Goal: Task Accomplishment & Management: Complete application form

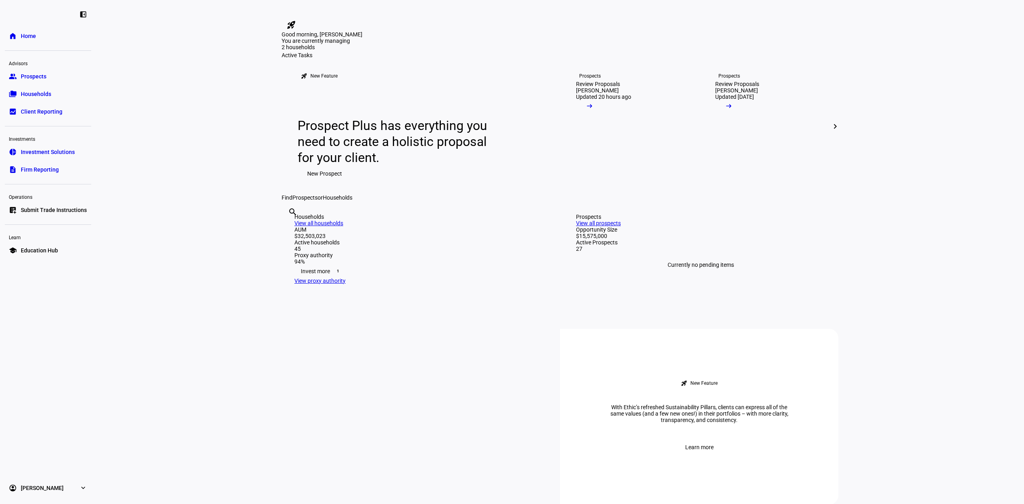
click at [294, 245] on div "search clear" at bounding box center [288, 223] width 13 height 44
click at [290, 228] on input "text" at bounding box center [289, 223] width 2 height 10
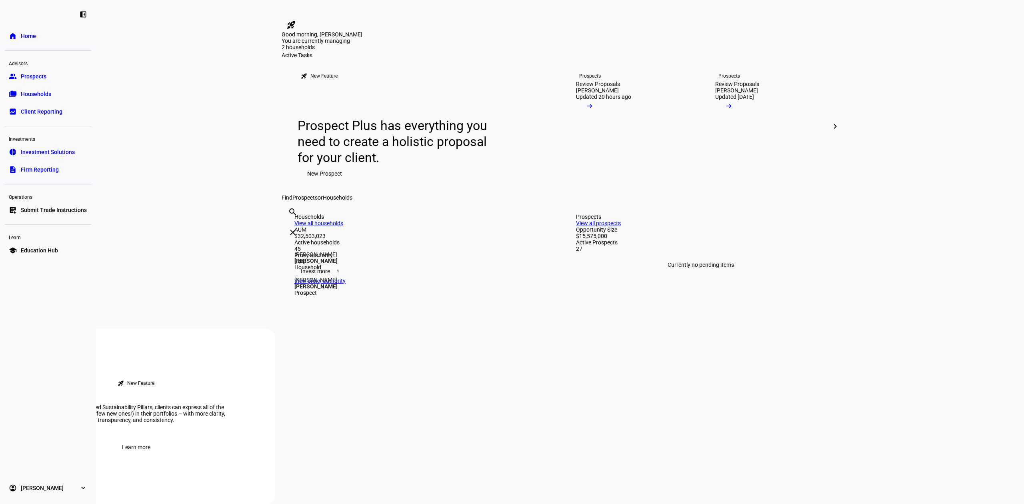
type input "[PERSON_NAME]"
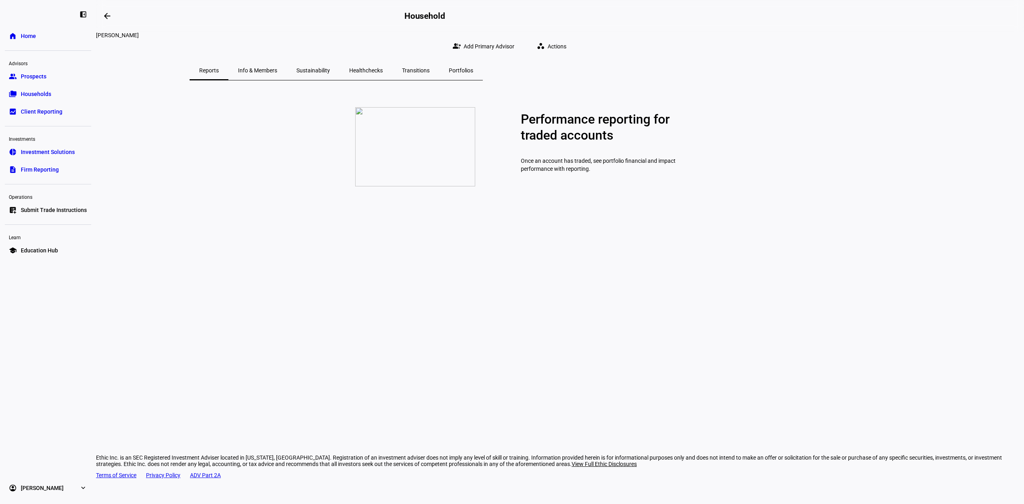
click at [576, 41] on span at bounding box center [554, 46] width 46 height 16
click at [813, 55] on div at bounding box center [512, 252] width 1024 height 504
click at [46, 79] on span "Prospects" at bounding box center [34, 76] width 26 height 8
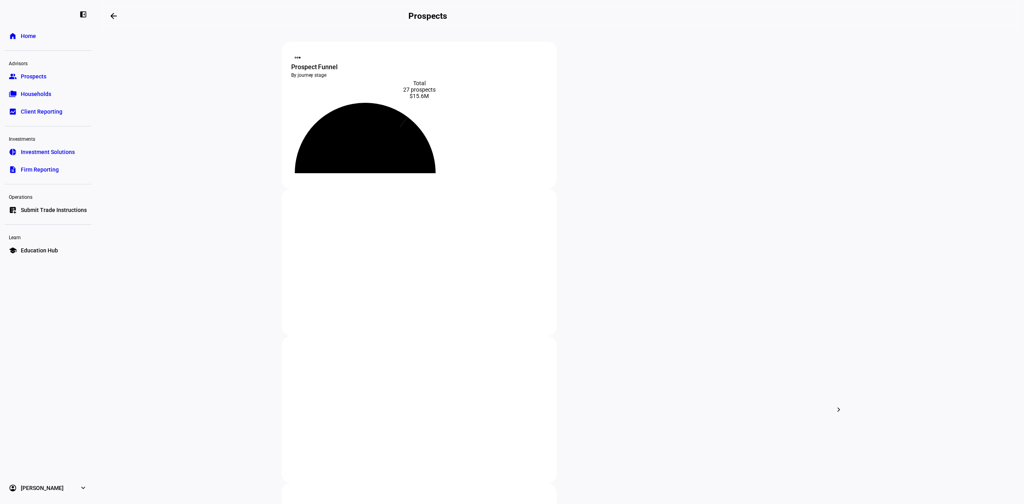
type input "dep"
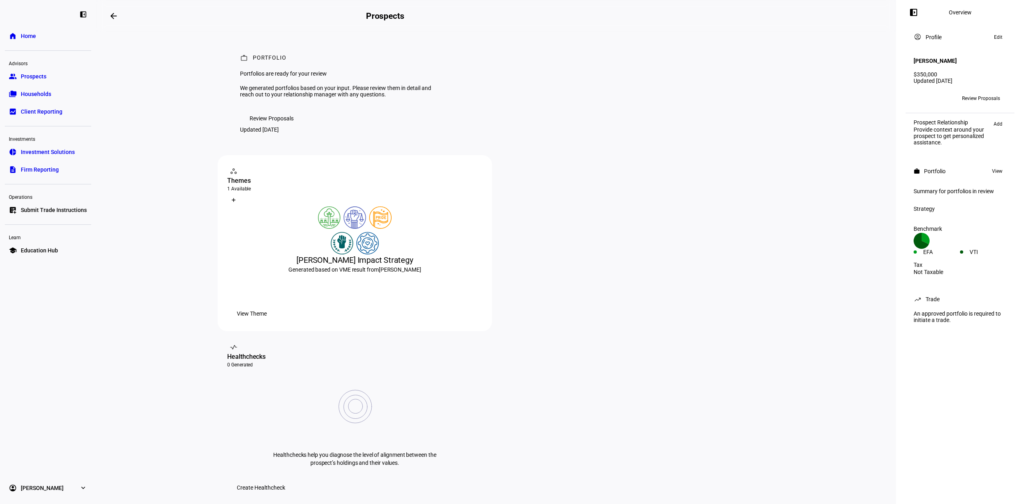
click at [969, 92] on span "Review Proposals" at bounding box center [981, 98] width 38 height 13
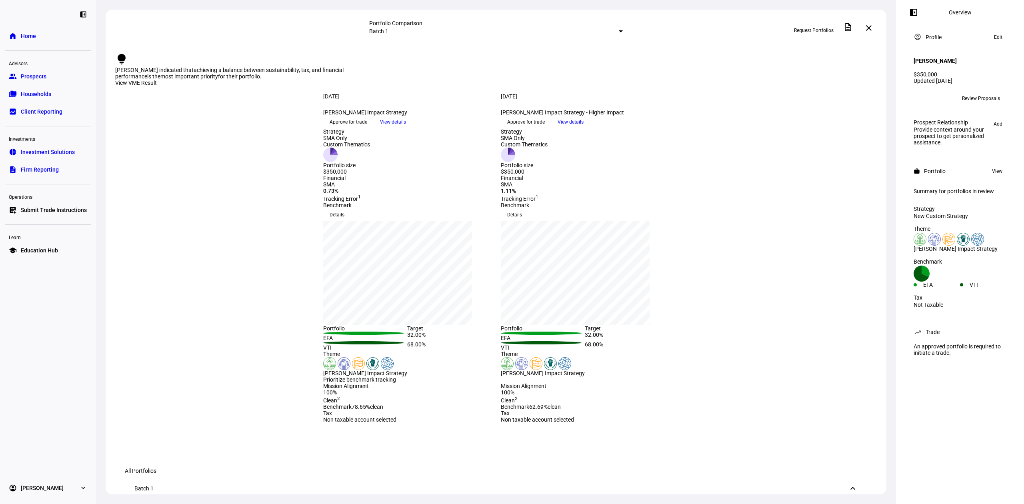
click at [367, 128] on span "Approve for trade" at bounding box center [349, 122] width 38 height 13
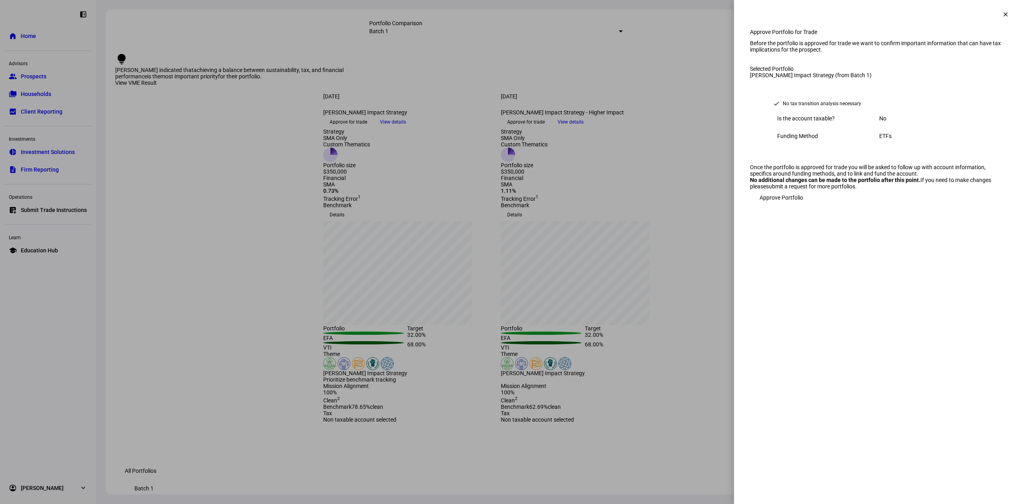
click at [787, 206] on span "Approve Portfolio" at bounding box center [782, 198] width 44 height 16
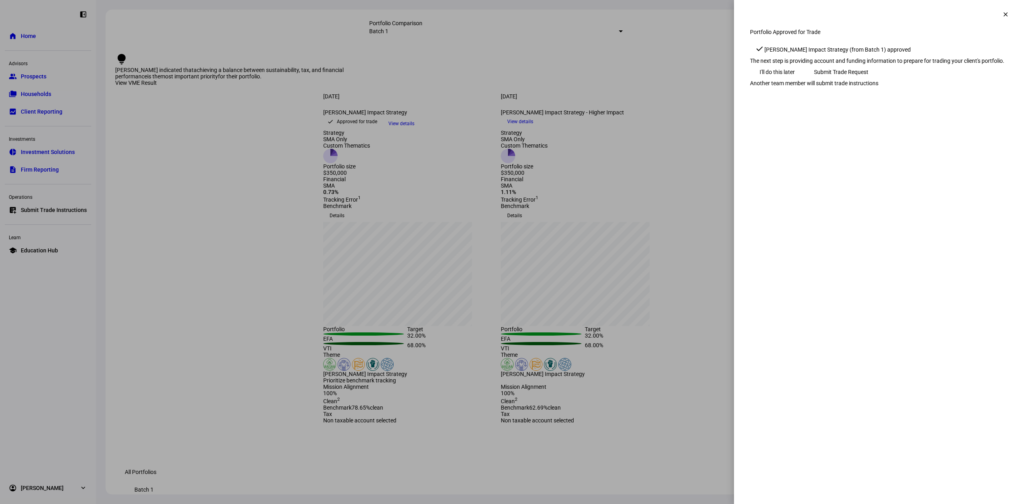
click at [869, 80] on span "Submit Trade Request" at bounding box center [841, 72] width 54 height 16
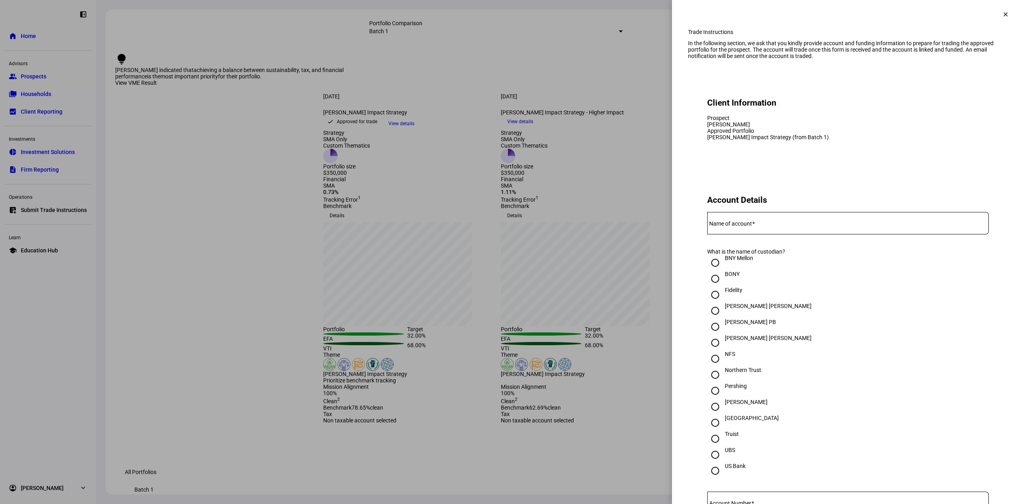
click at [759, 225] on input "Name of account" at bounding box center [848, 221] width 282 height 6
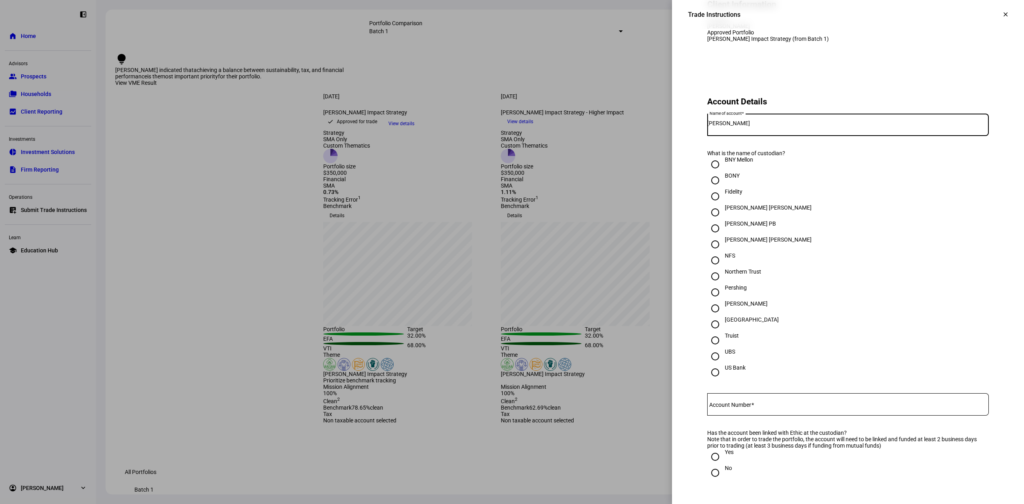
scroll to position [106, 0]
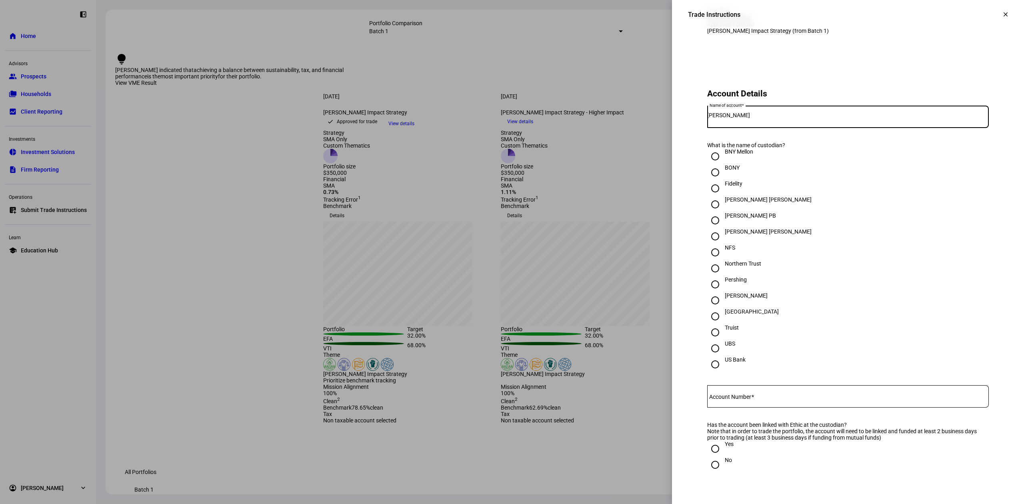
type input "[PERSON_NAME]"
click at [729, 299] on div "[PERSON_NAME]" at bounding box center [746, 295] width 43 height 6
click at [723, 308] on input "[PERSON_NAME]" at bounding box center [715, 300] width 16 height 16
radio input "true"
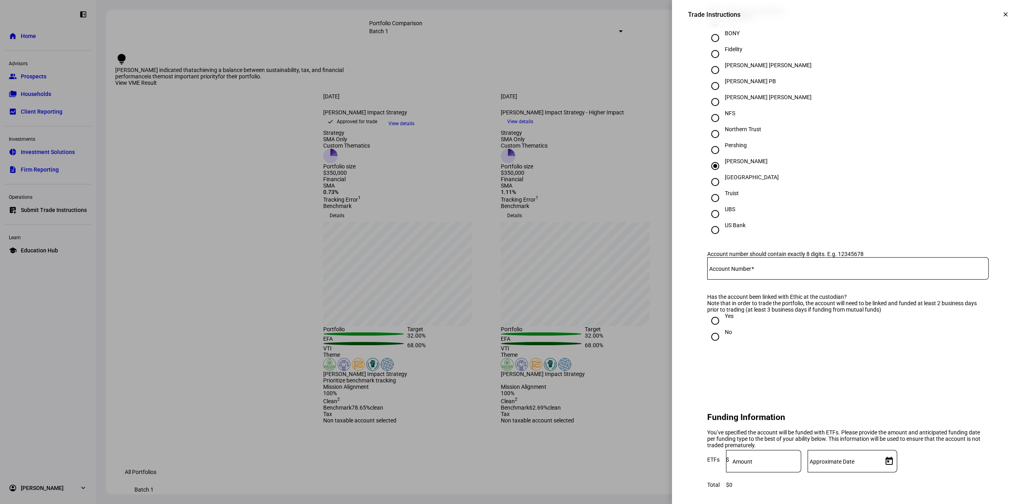
scroll to position [266, 0]
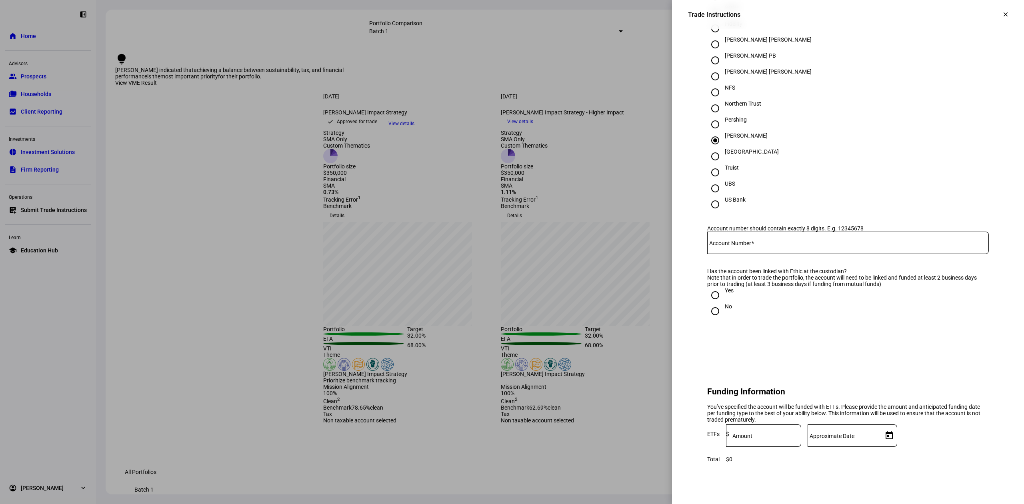
click at [817, 262] on div at bounding box center [848, 258] width 282 height 8
click at [818, 254] on div at bounding box center [848, 243] width 282 height 22
click at [817, 244] on input "Account Number" at bounding box center [848, 241] width 282 height 6
type input "66322987"
click at [707, 303] on input "Yes" at bounding box center [715, 295] width 16 height 16
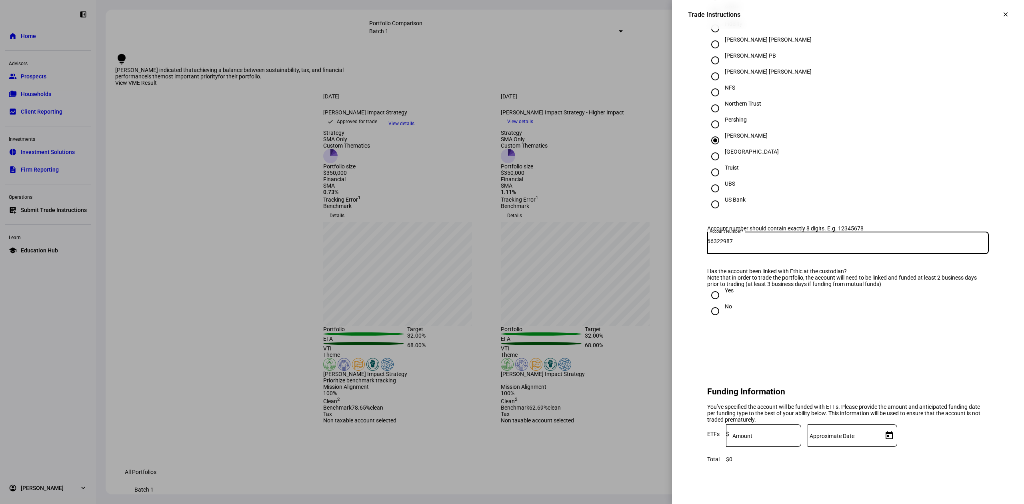
radio input "true"
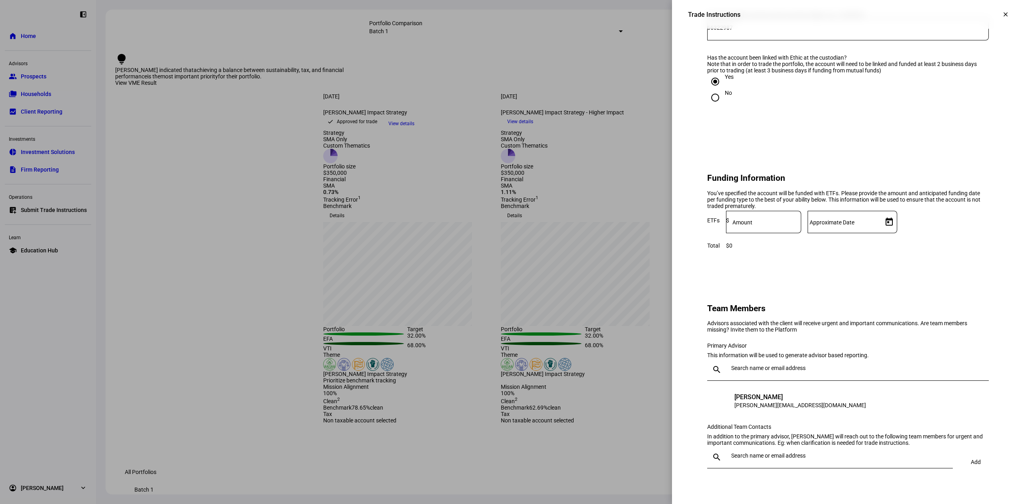
click at [801, 224] on input at bounding box center [765, 220] width 72 height 6
type input "357,000"
click at [914, 209] on div "You’ve specified the account will be funded with ETFs. Please provide the amoun…" at bounding box center [848, 199] width 282 height 19
click at [880, 233] on div at bounding box center [844, 222] width 72 height 22
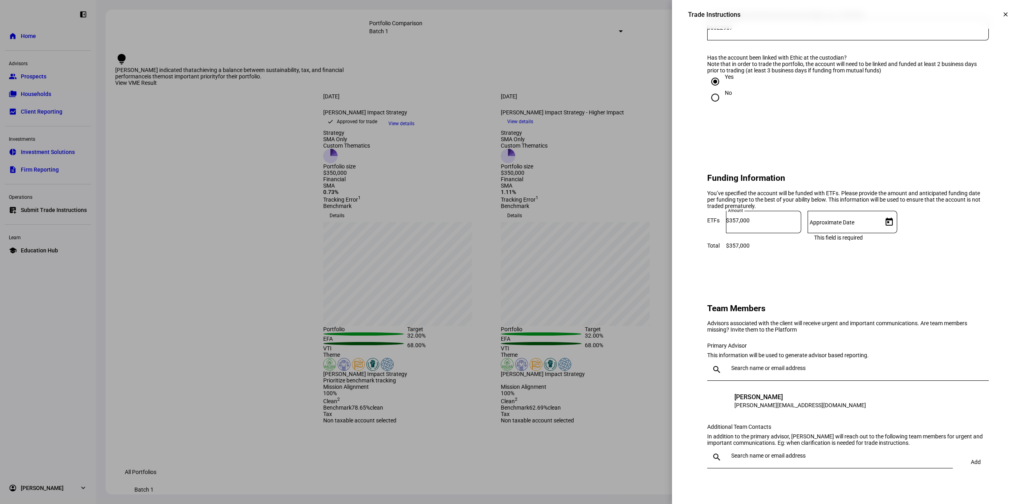
click at [899, 232] on span "Open calendar" at bounding box center [889, 221] width 19 height 19
click at [914, 379] on span "19" at bounding box center [915, 377] width 14 height 14
type input "[DATE]"
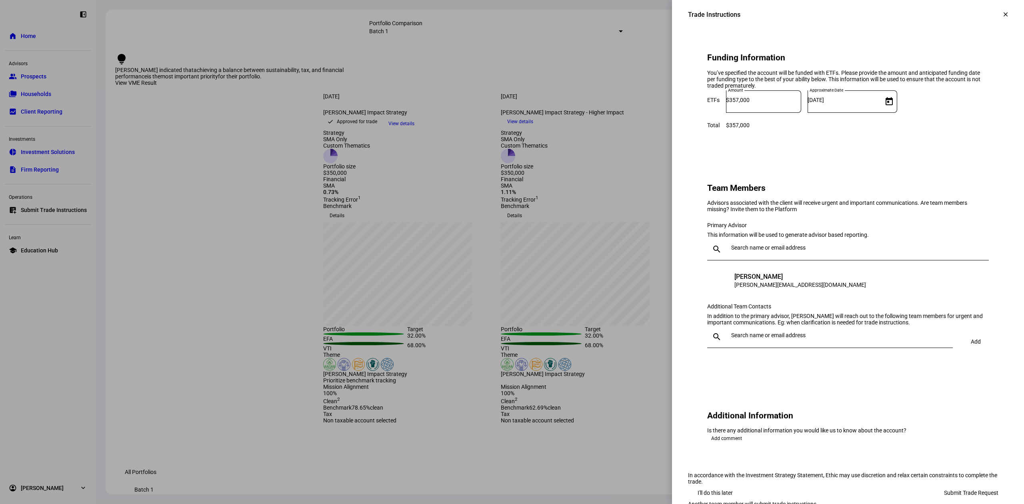
scroll to position [693, 0]
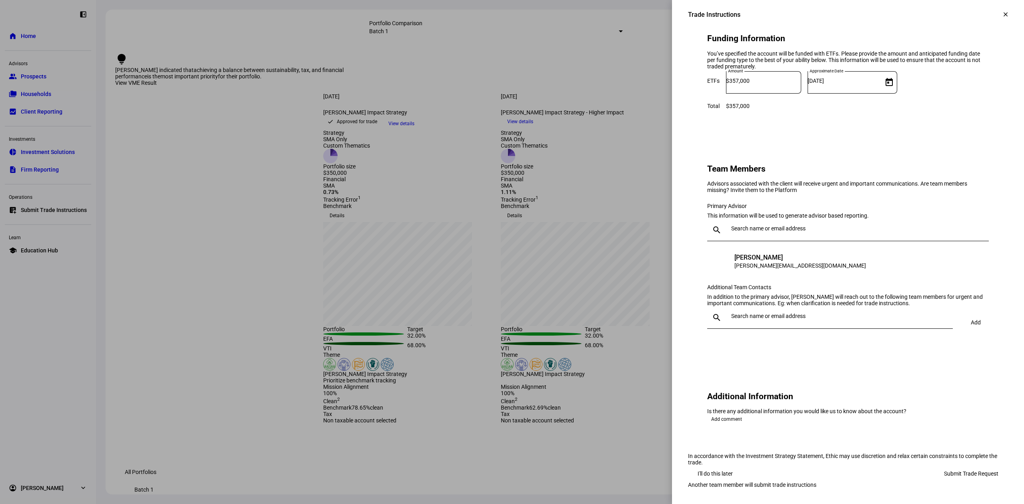
click at [859, 329] on div at bounding box center [837, 317] width 218 height 22
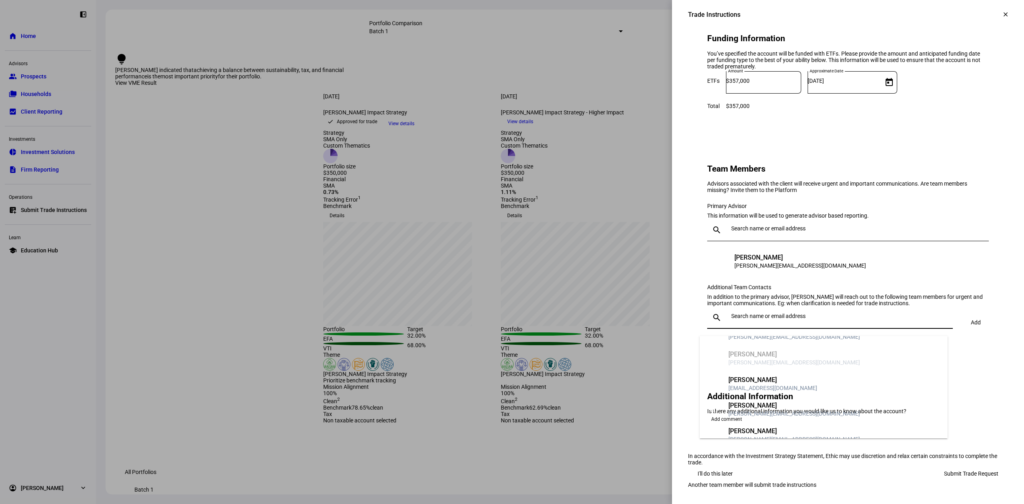
scroll to position [119, 0]
click at [852, 374] on mat-option "JR [PERSON_NAME] [PERSON_NAME][EMAIL_ADDRESS][DOMAIN_NAME]" at bounding box center [824, 387] width 248 height 26
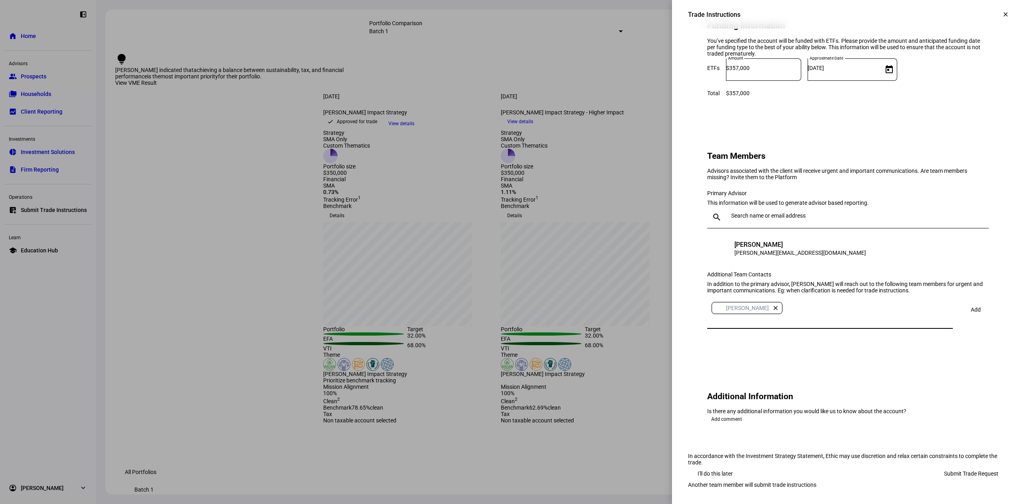
scroll to position [754, 0]
click at [964, 466] on span "Submit Trade Request" at bounding box center [971, 474] width 54 height 16
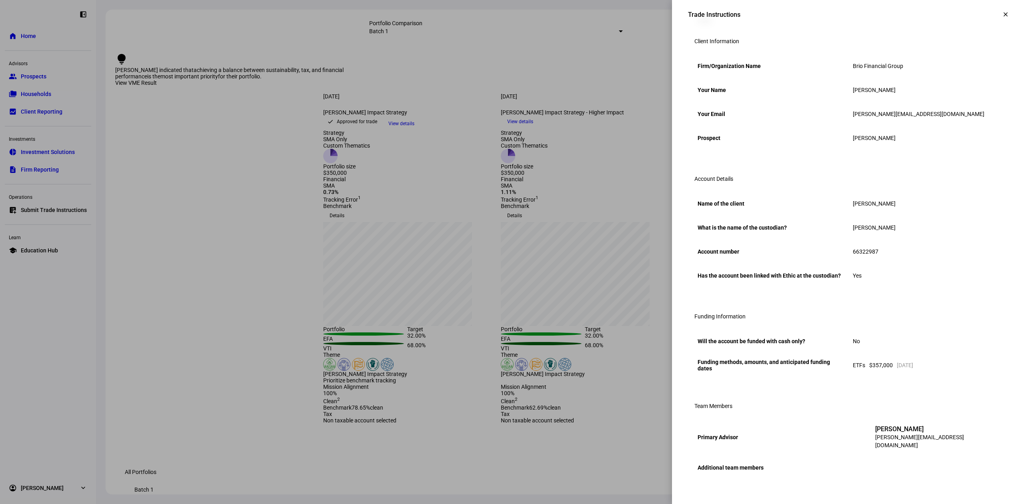
scroll to position [0, 0]
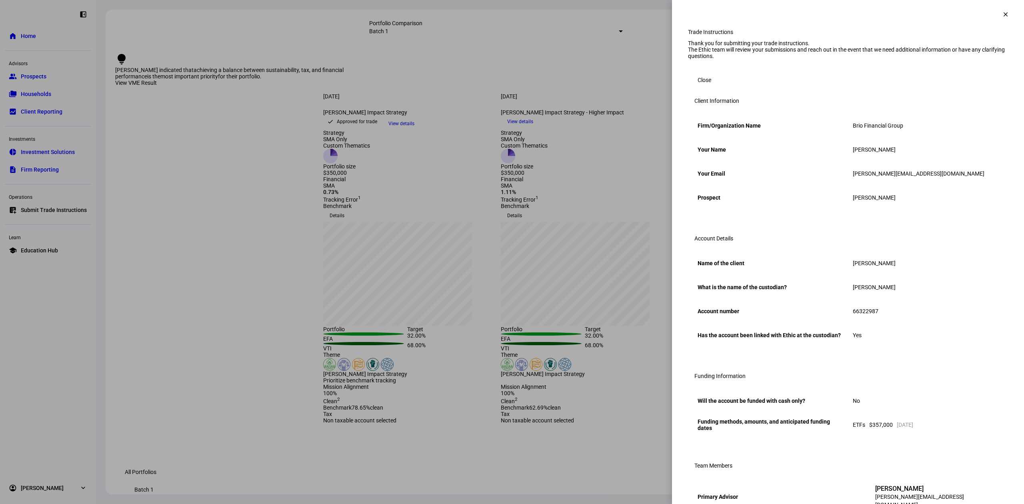
click at [698, 88] on span "Close" at bounding box center [705, 80] width 14 height 16
